Goal: Task Accomplishment & Management: Manage account settings

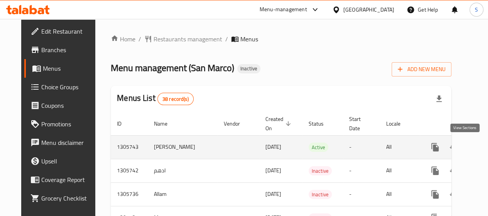
click at [486, 146] on icon "enhanced table" at bounding box center [490, 146] width 9 height 9
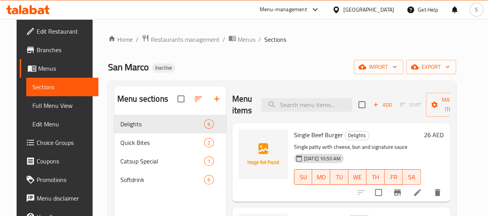
click at [46, 106] on span "Full Menu View" at bounding box center [61, 105] width 59 height 9
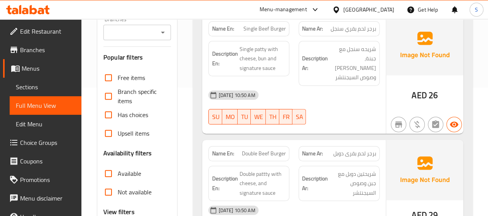
scroll to position [193, 0]
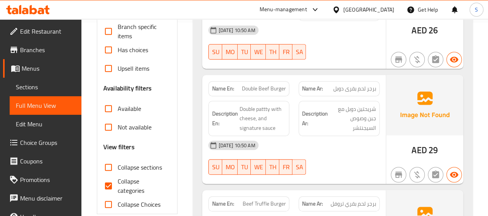
click at [110, 176] on input "Collapse categories" at bounding box center [108, 185] width 19 height 19
checkbox input "false"
click at [328, 104] on h6 "Description Ar: شريحتين دوبل مع جبن وصوص السيجنتشر" at bounding box center [339, 118] width 74 height 29
click at [41, 83] on span "Sections" at bounding box center [45, 86] width 59 height 9
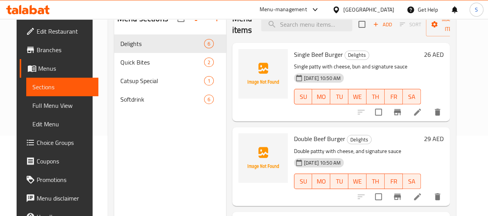
scroll to position [69, 0]
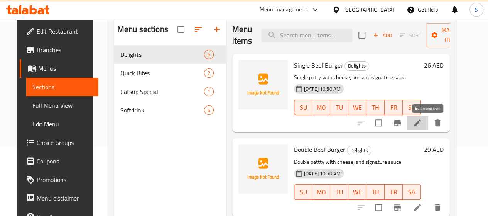
click at [421, 123] on icon at bounding box center [417, 122] width 7 height 7
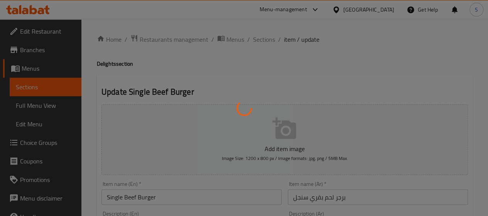
scroll to position [116, 0]
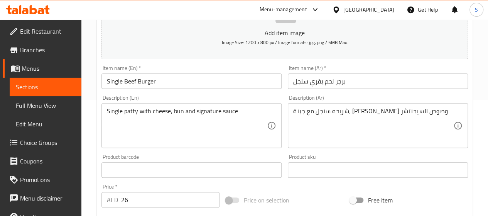
click at [132, 81] on input "Single Beef Burger" at bounding box center [191, 80] width 180 height 15
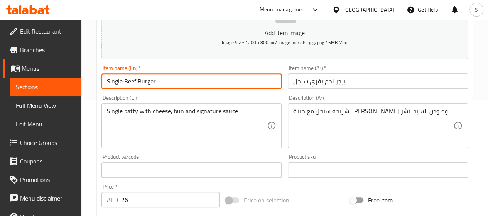
click at [132, 81] on input "Single Beef Burger" at bounding box center [191, 80] width 180 height 15
drag, startPoint x: 173, startPoint y: 83, endPoint x: 156, endPoint y: 106, distance: 29.0
click at [104, 87] on input "Single Beef Burger" at bounding box center [191, 80] width 180 height 15
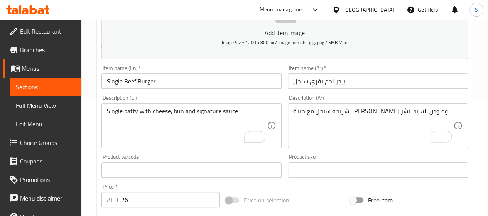
drag, startPoint x: 293, startPoint y: 110, endPoint x: 326, endPoint y: 110, distance: 32.4
click at [326, 110] on div "شريحه سنجل مع جبنة، كيزر وصوص السيجنتشر Description (Ar)" at bounding box center [378, 125] width 180 height 45
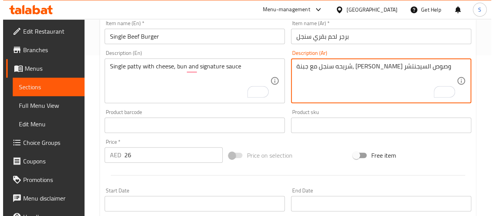
scroll to position [193, 0]
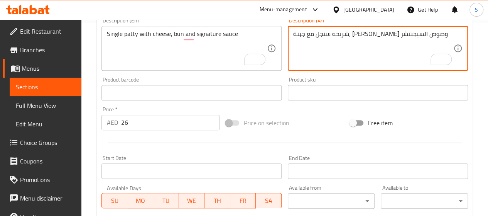
click at [133, 125] on input "26" at bounding box center [170, 122] width 98 height 15
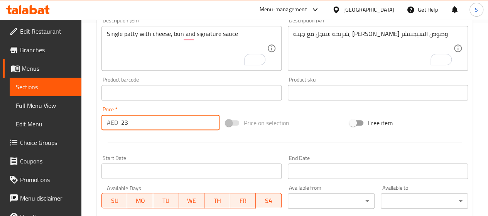
type input "23"
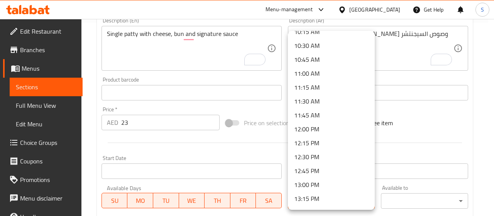
scroll to position [502, 0]
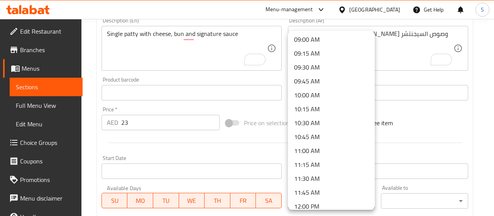
click at [306, 36] on li "09:00 AM" at bounding box center [331, 39] width 87 height 14
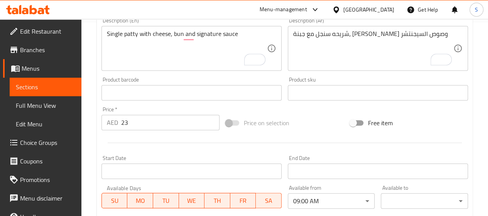
click at [396, 192] on div "Available to ​ ​" at bounding box center [424, 197] width 87 height 24
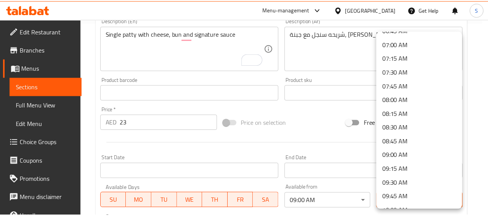
scroll to position [579, 0]
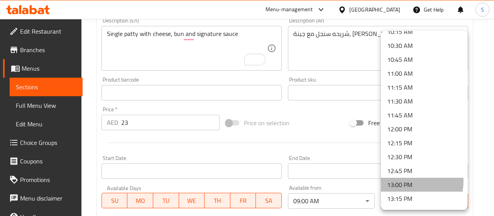
click at [402, 181] on li "13:00 PM" at bounding box center [424, 184] width 87 height 14
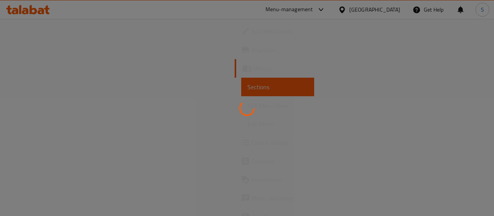
click at [38, 34] on div at bounding box center [247, 108] width 494 height 216
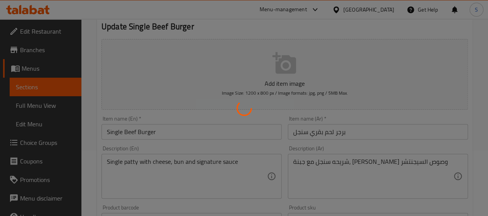
scroll to position [77, 0]
